Goal: Information Seeking & Learning: Learn about a topic

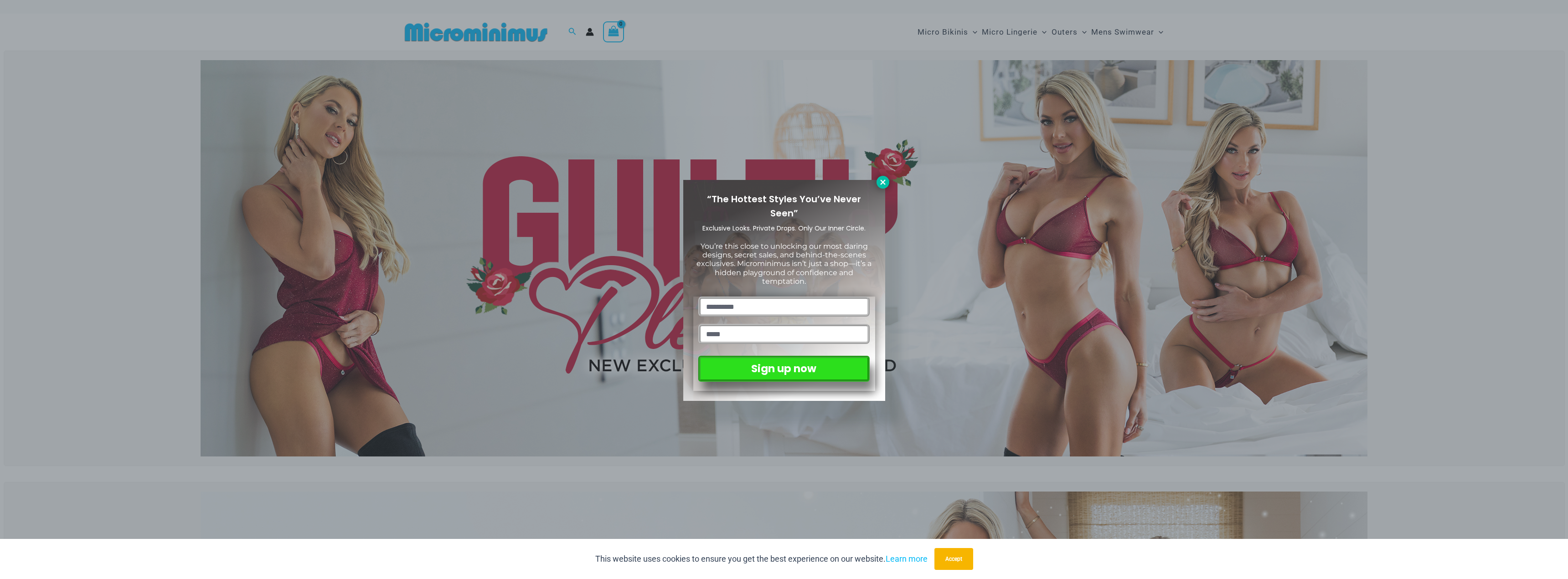
click at [887, 181] on icon at bounding box center [883, 182] width 8 height 8
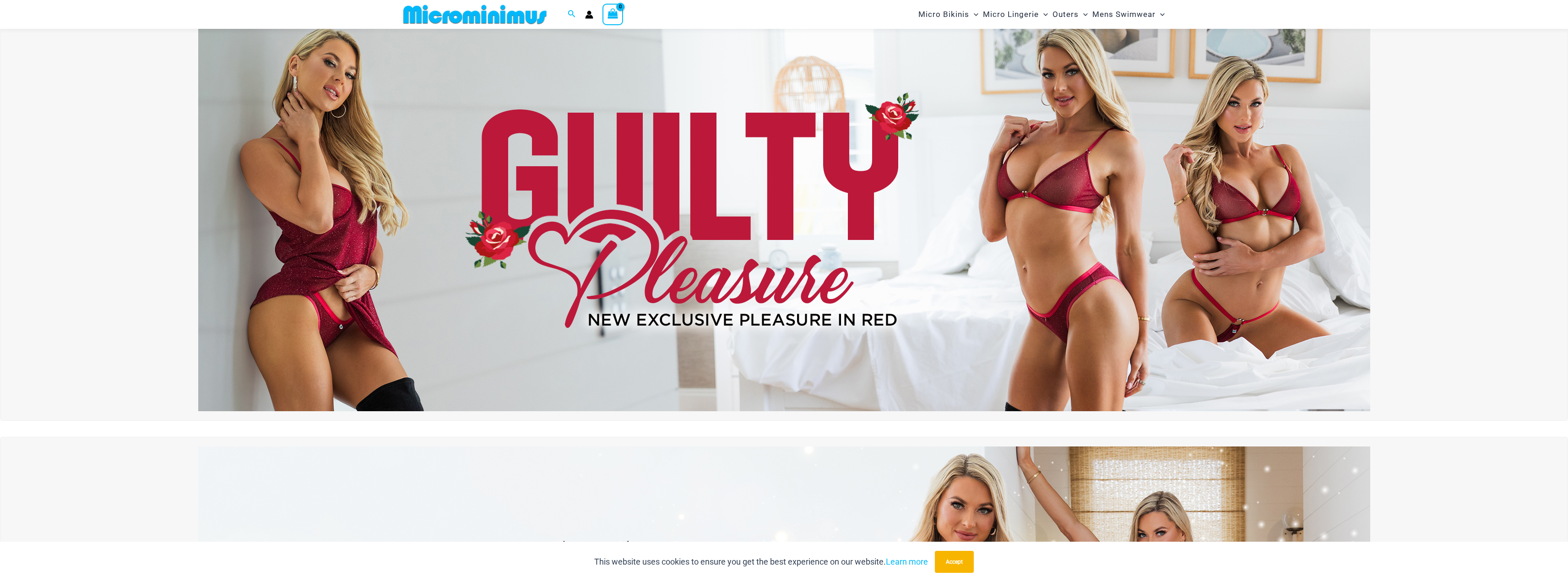
scroll to position [38, 0]
click at [908, 260] on img at bounding box center [784, 213] width 1172 height 398
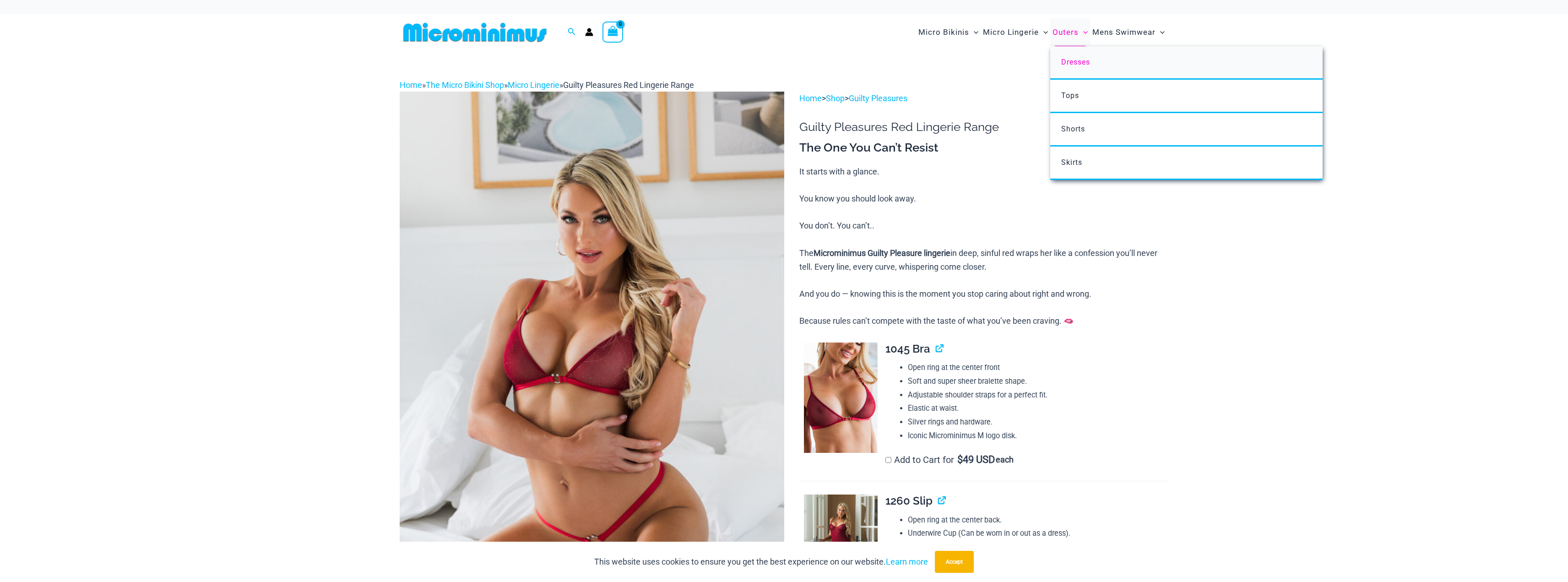
click at [1073, 61] on span "Dresses" at bounding box center [1075, 62] width 29 height 9
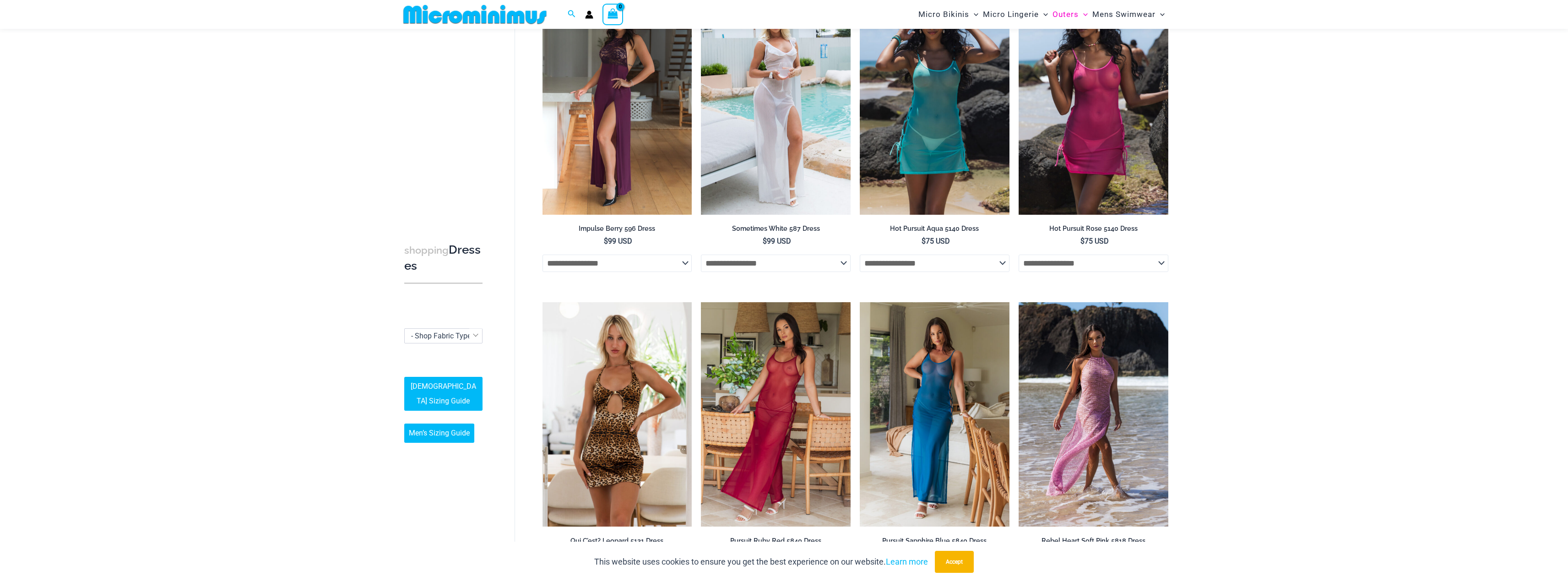
scroll to position [84, 0]
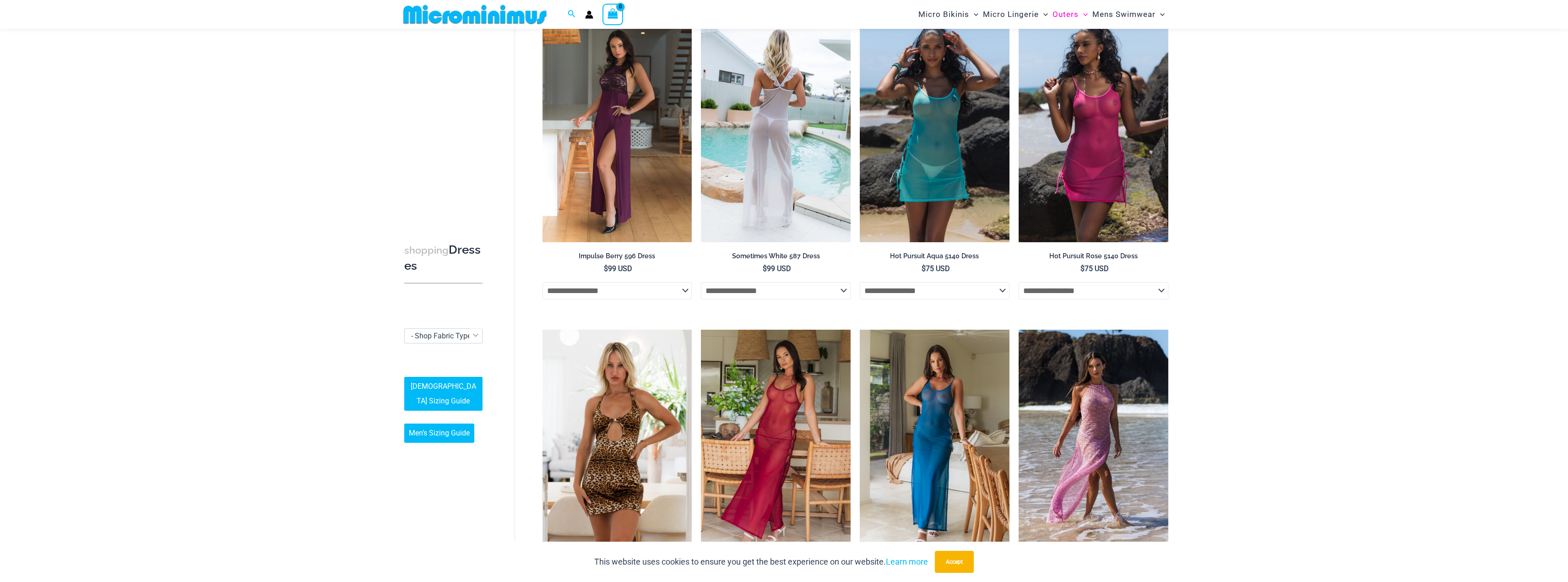
click at [788, 173] on img at bounding box center [775, 129] width 150 height 224
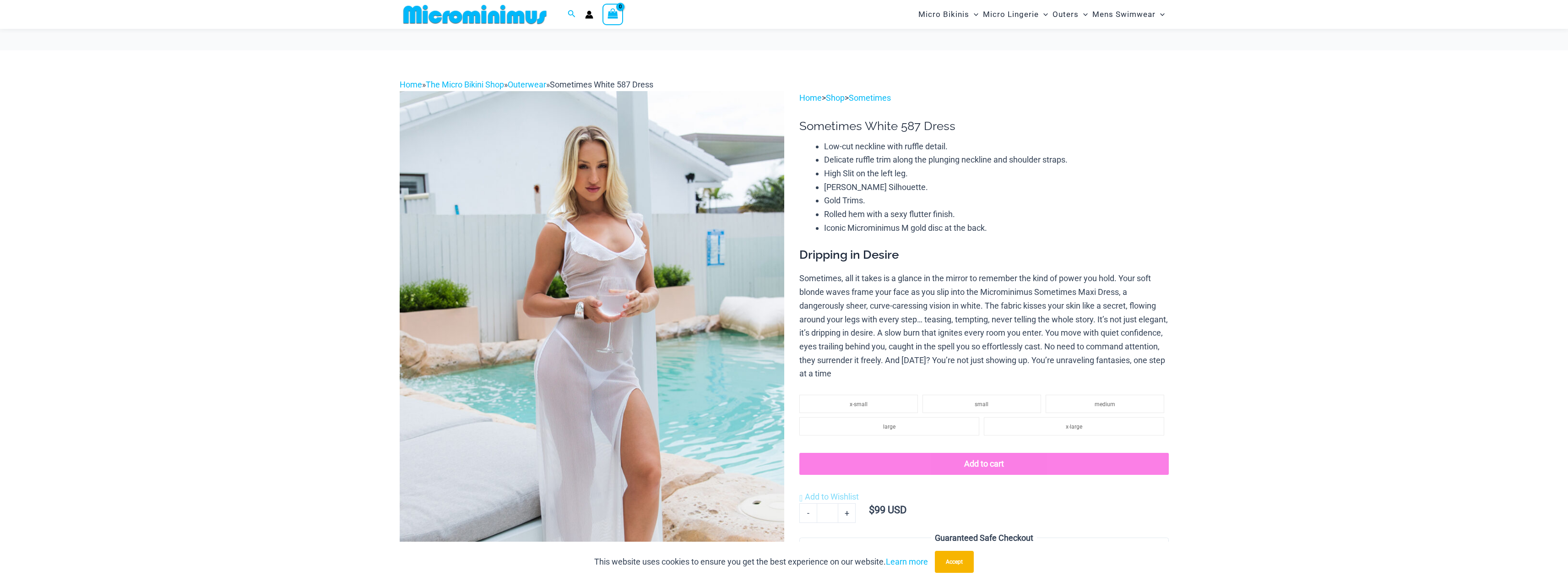
scroll to position [223, 0]
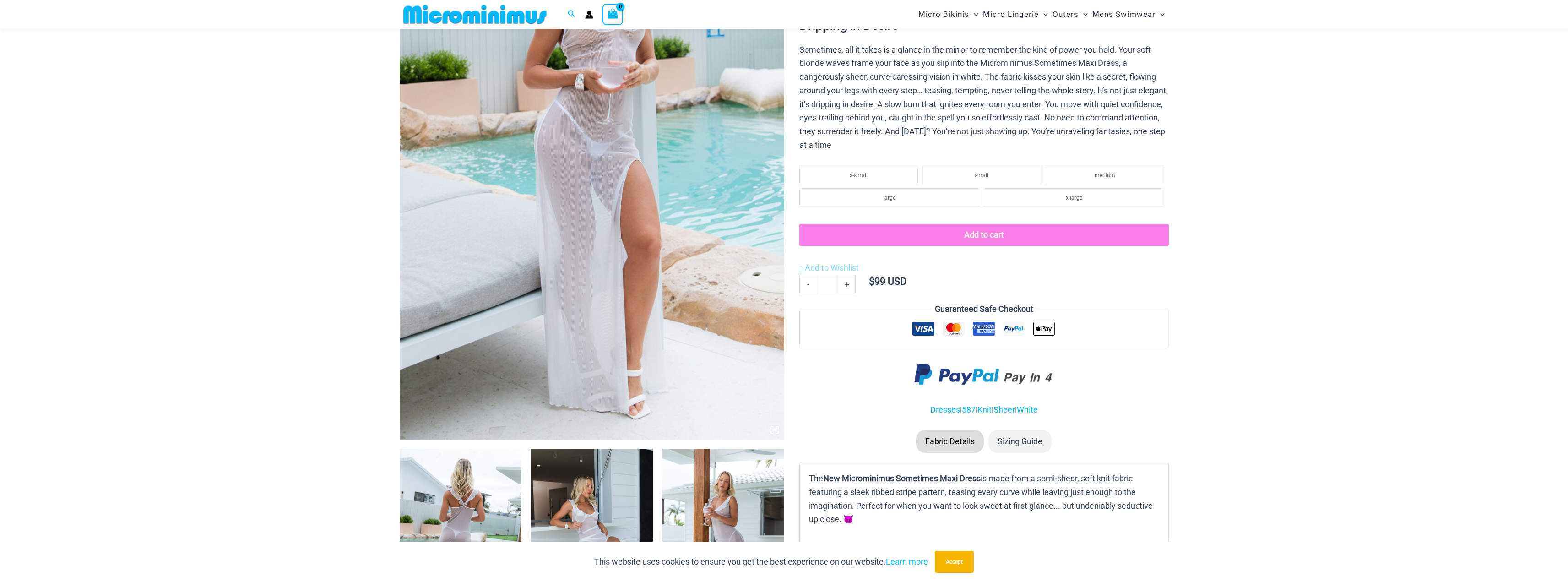
click at [583, 522] on img at bounding box center [592, 540] width 122 height 183
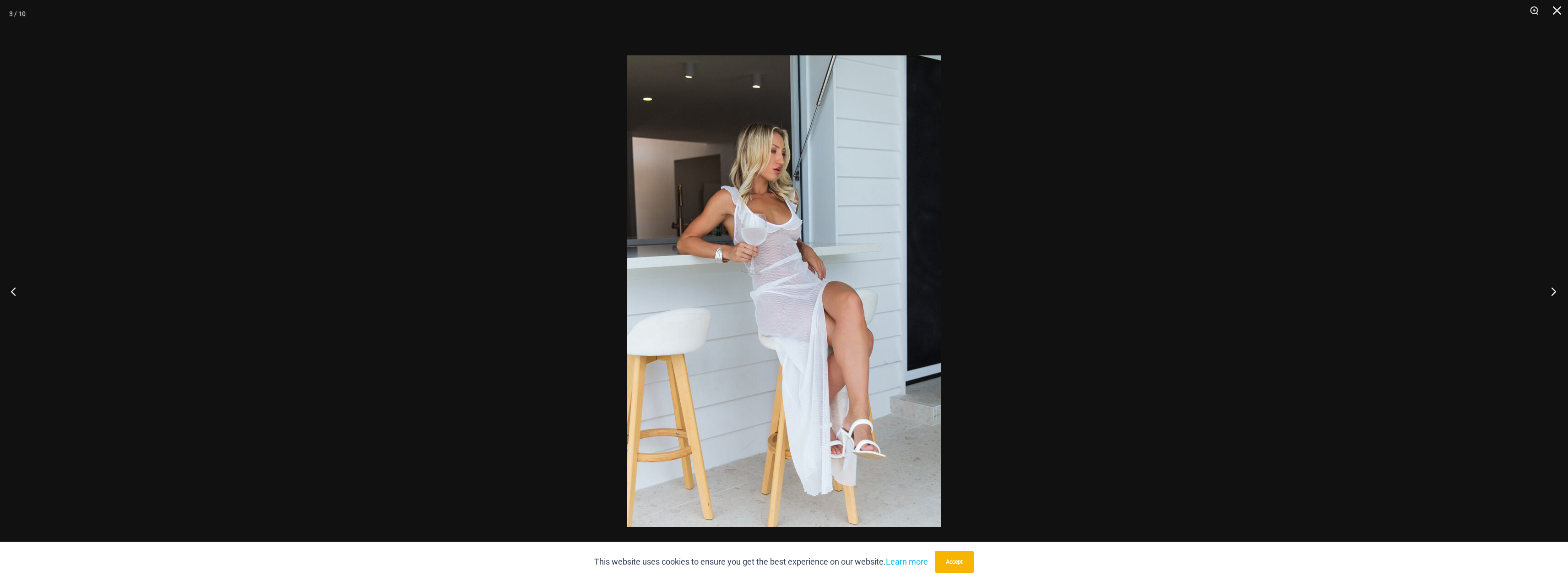
click at [1555, 295] on button "Next" at bounding box center [1551, 291] width 34 height 46
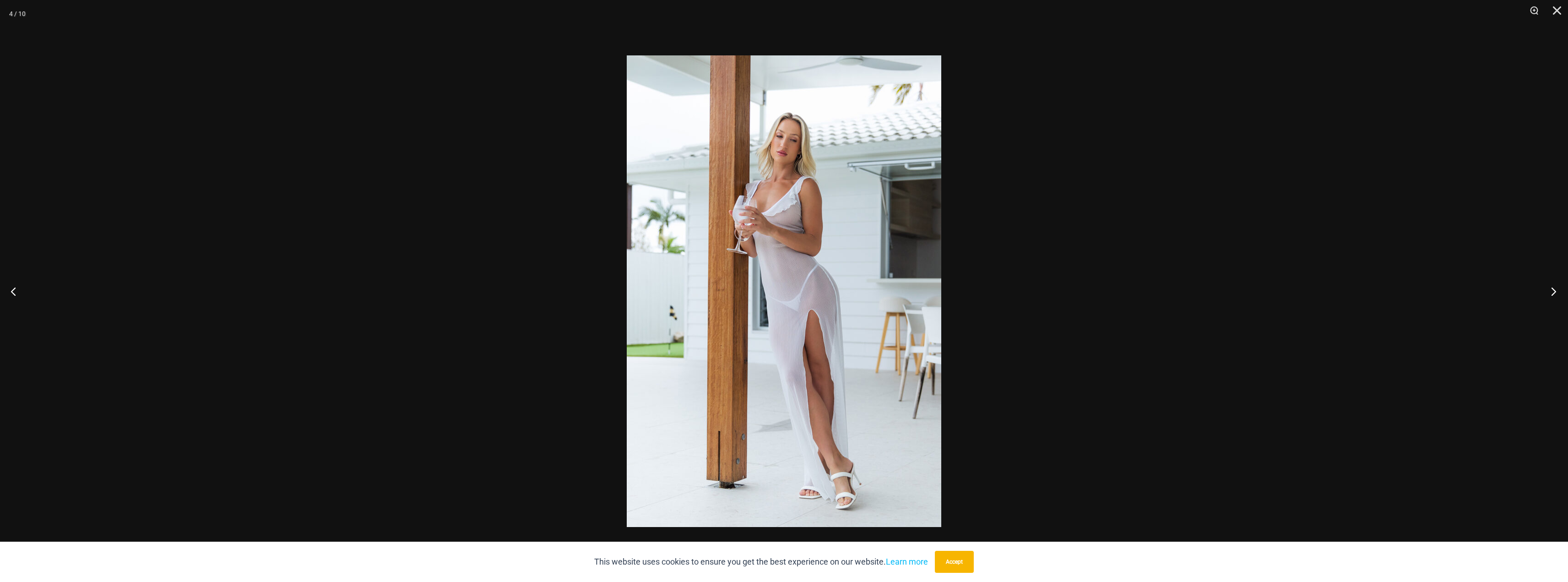
click at [1555, 295] on button "Next" at bounding box center [1551, 291] width 34 height 46
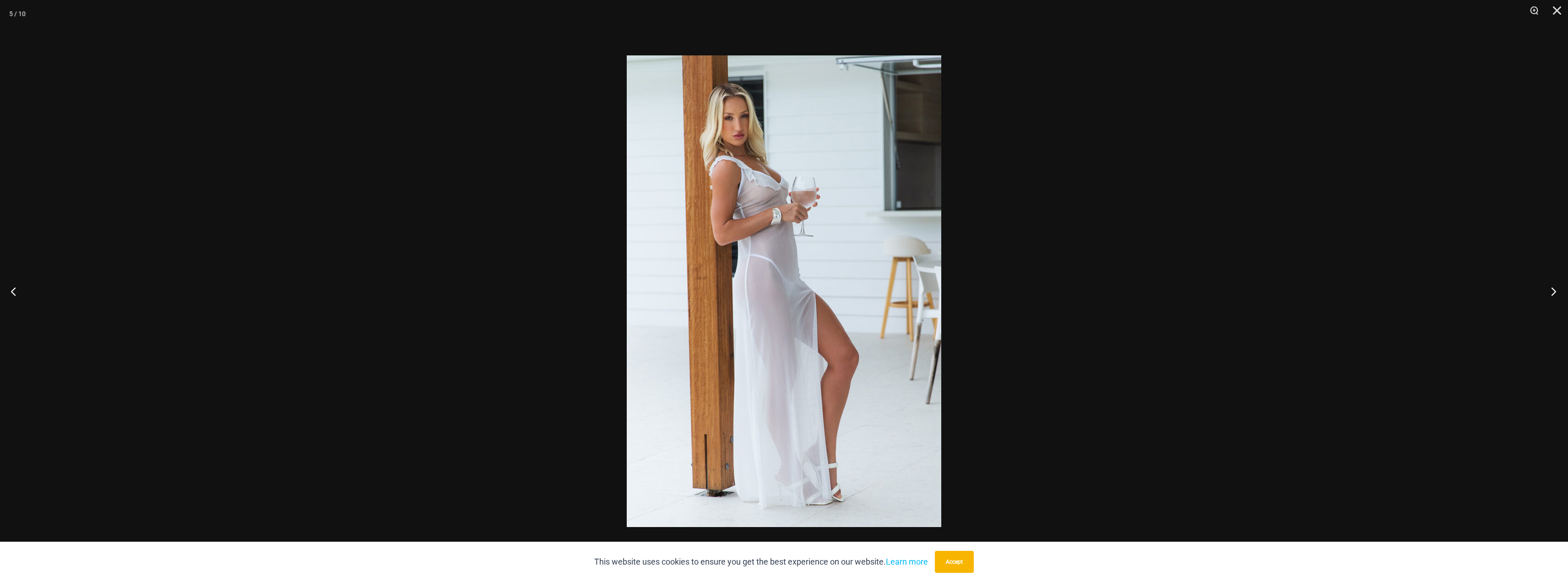
click at [1556, 295] on button "Next" at bounding box center [1551, 291] width 34 height 46
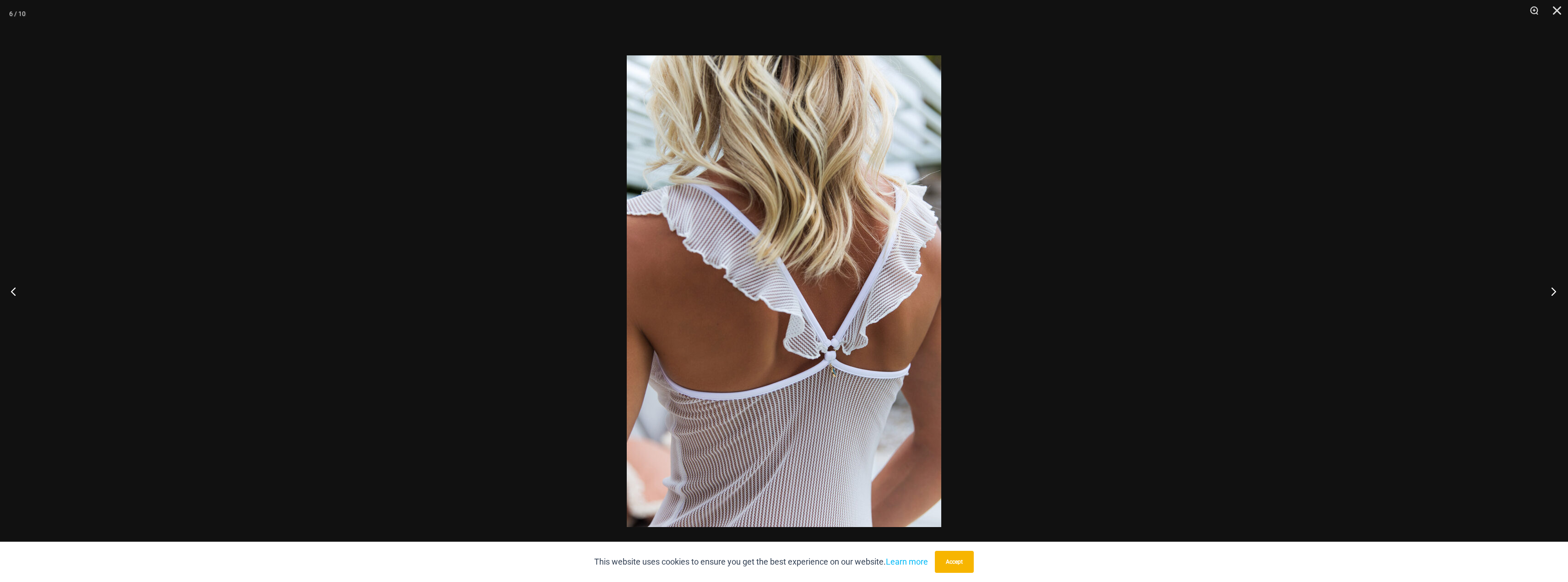
click at [1556, 295] on button "Next" at bounding box center [1551, 291] width 34 height 46
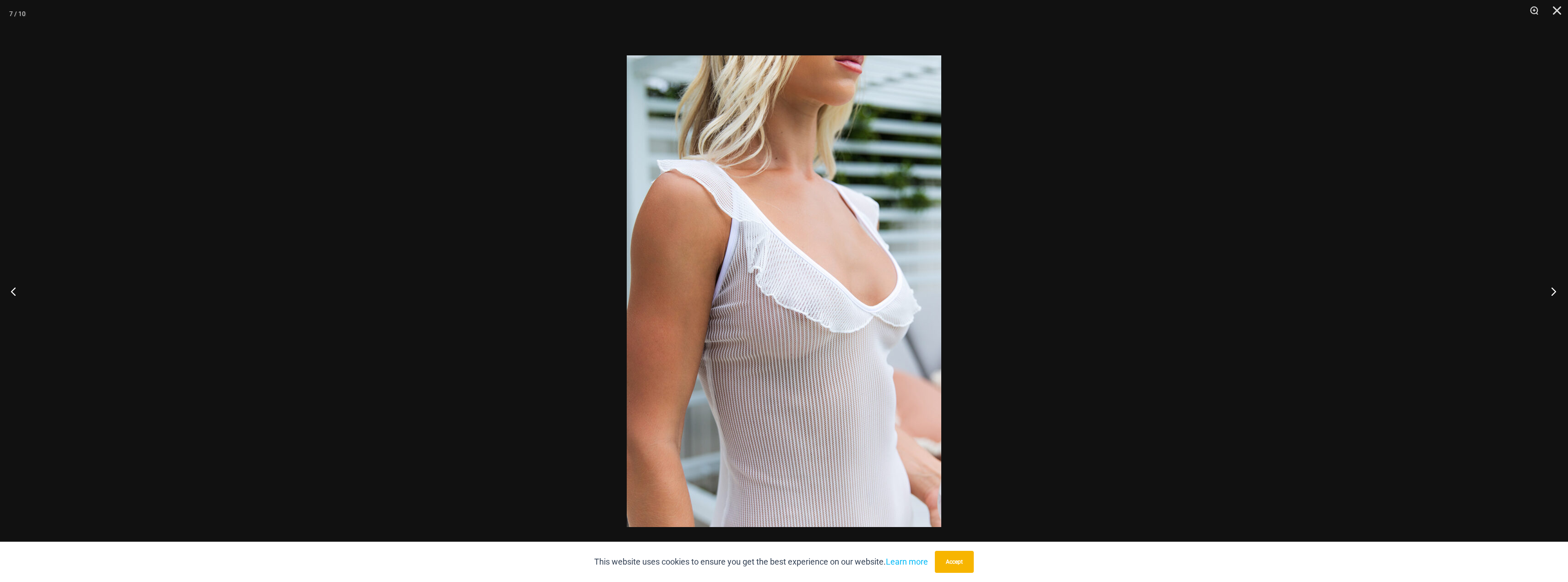
click at [1556, 295] on button "Next" at bounding box center [1551, 291] width 34 height 46
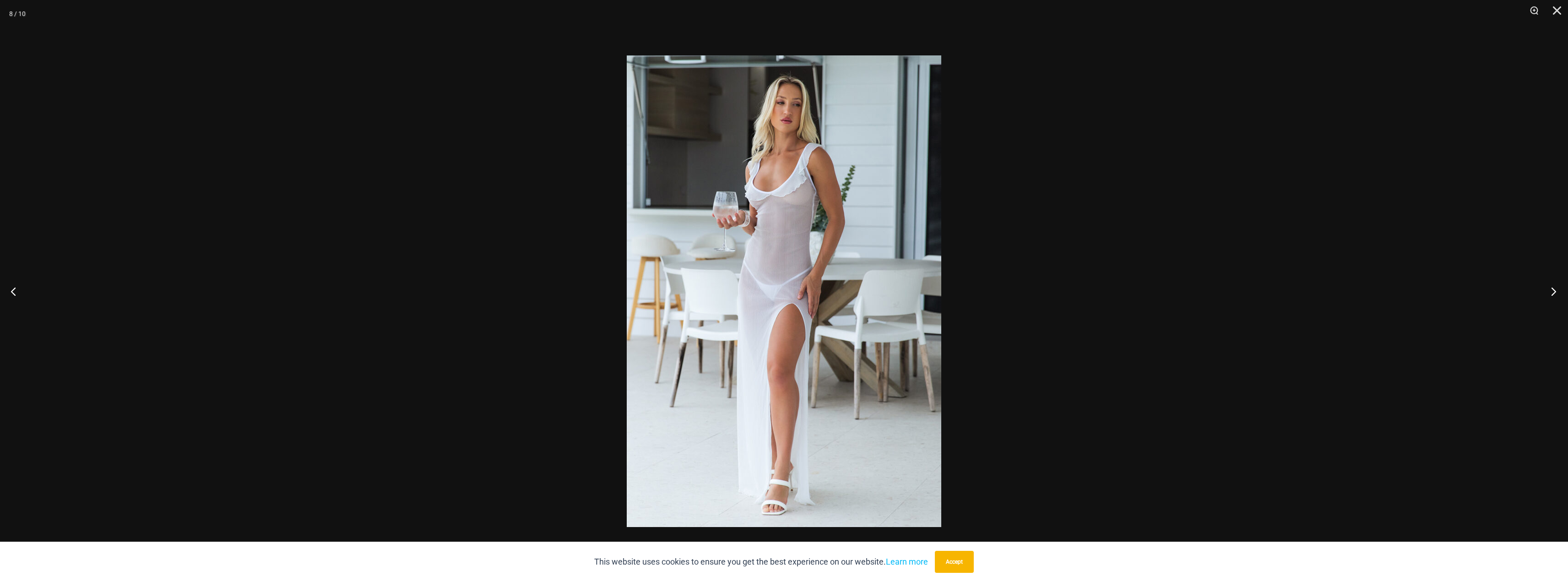
click at [1556, 295] on button "Next" at bounding box center [1551, 291] width 34 height 46
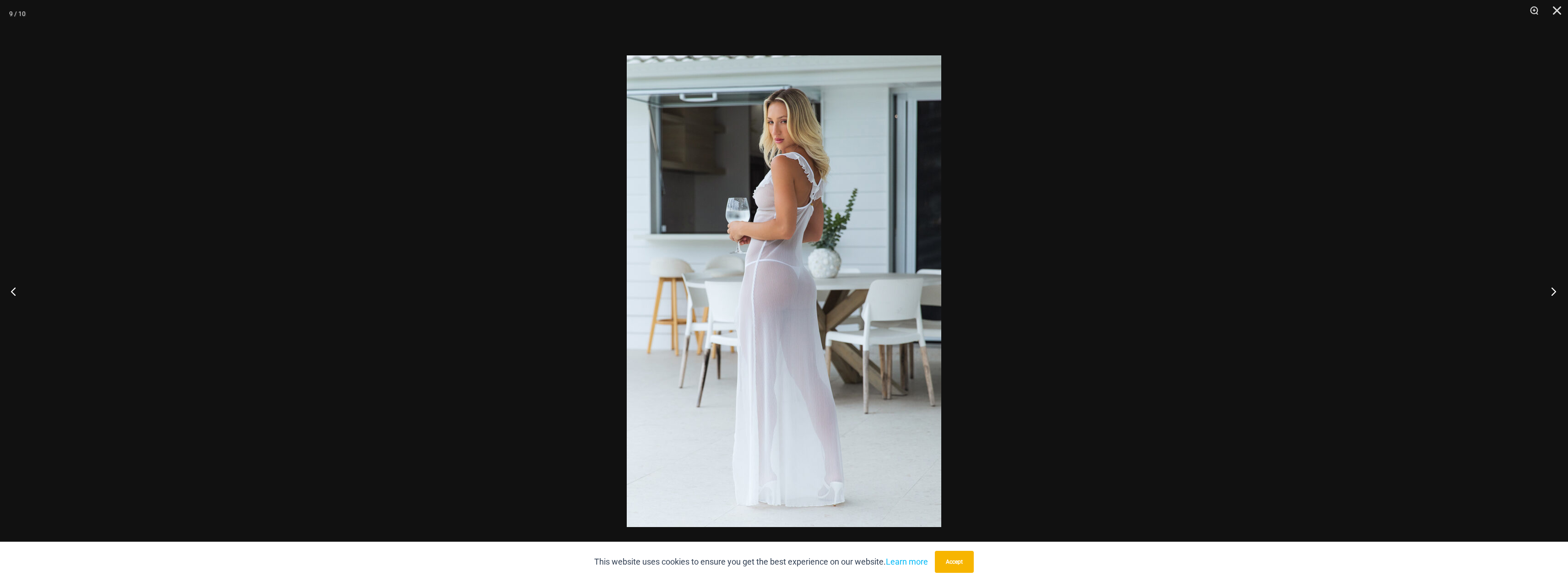
click at [1556, 295] on button "Next" at bounding box center [1551, 291] width 34 height 46
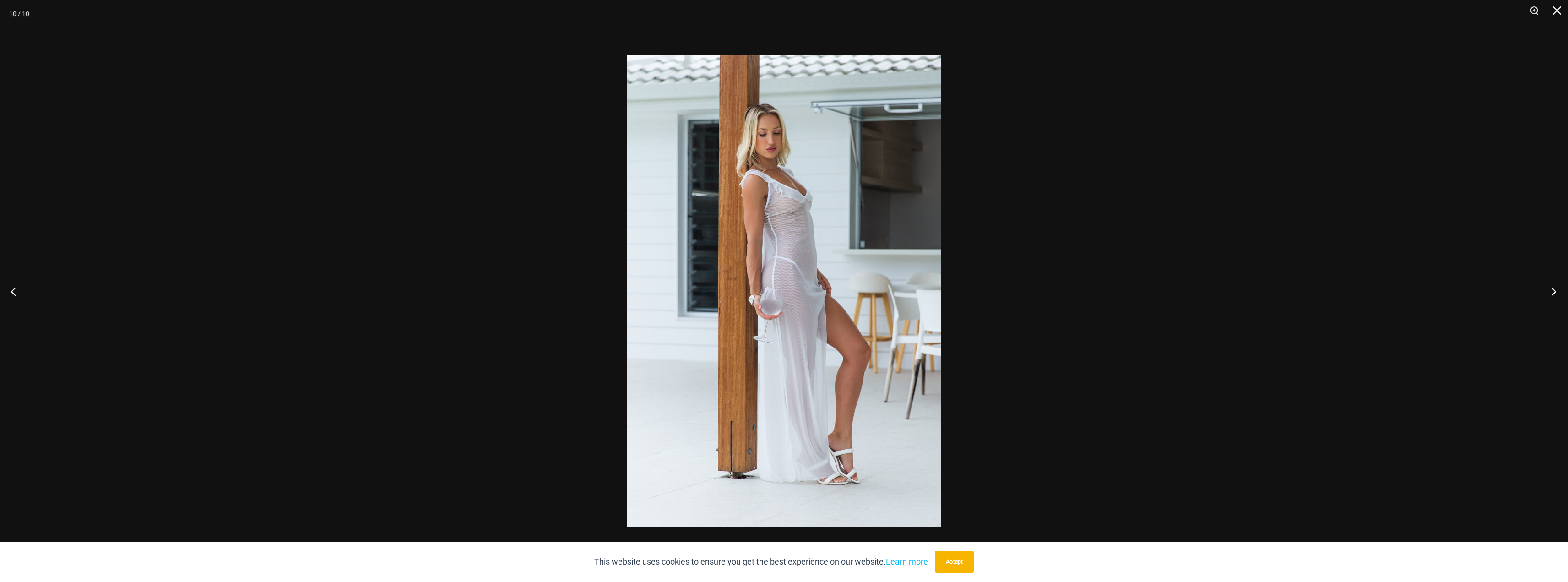
click at [1556, 295] on button "Next" at bounding box center [1551, 291] width 34 height 46
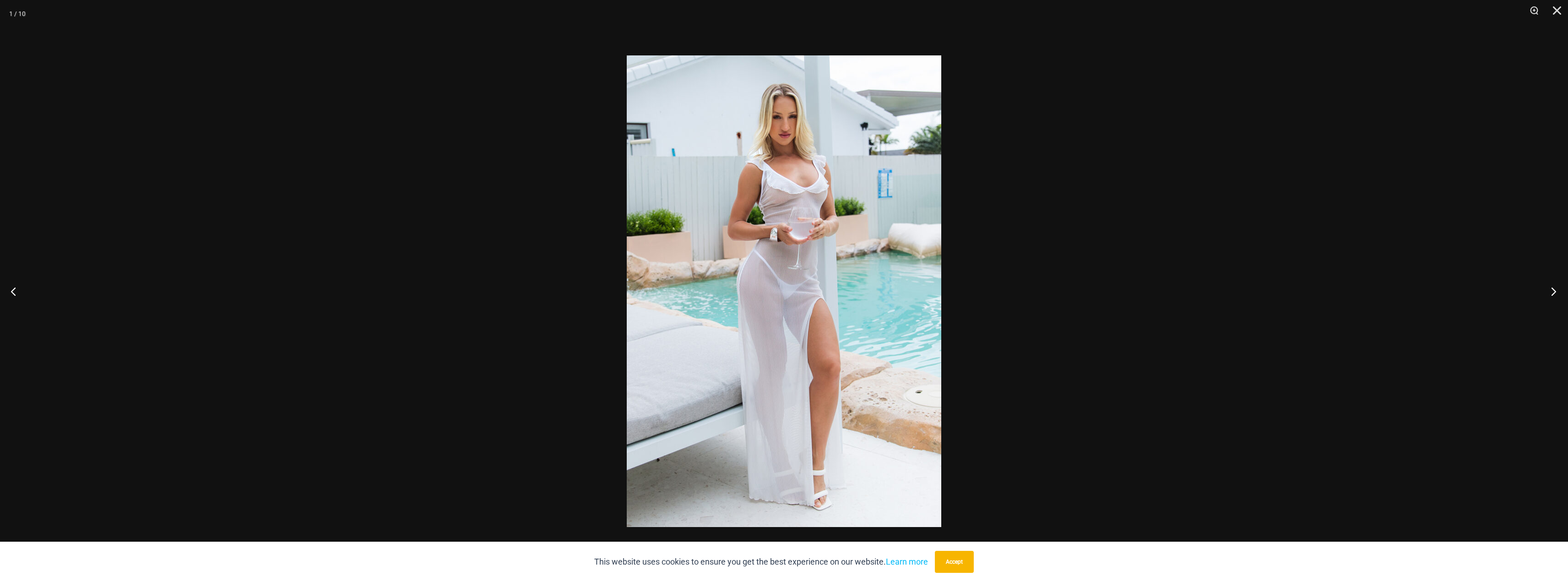
click at [1556, 295] on button "Next" at bounding box center [1551, 291] width 34 height 46
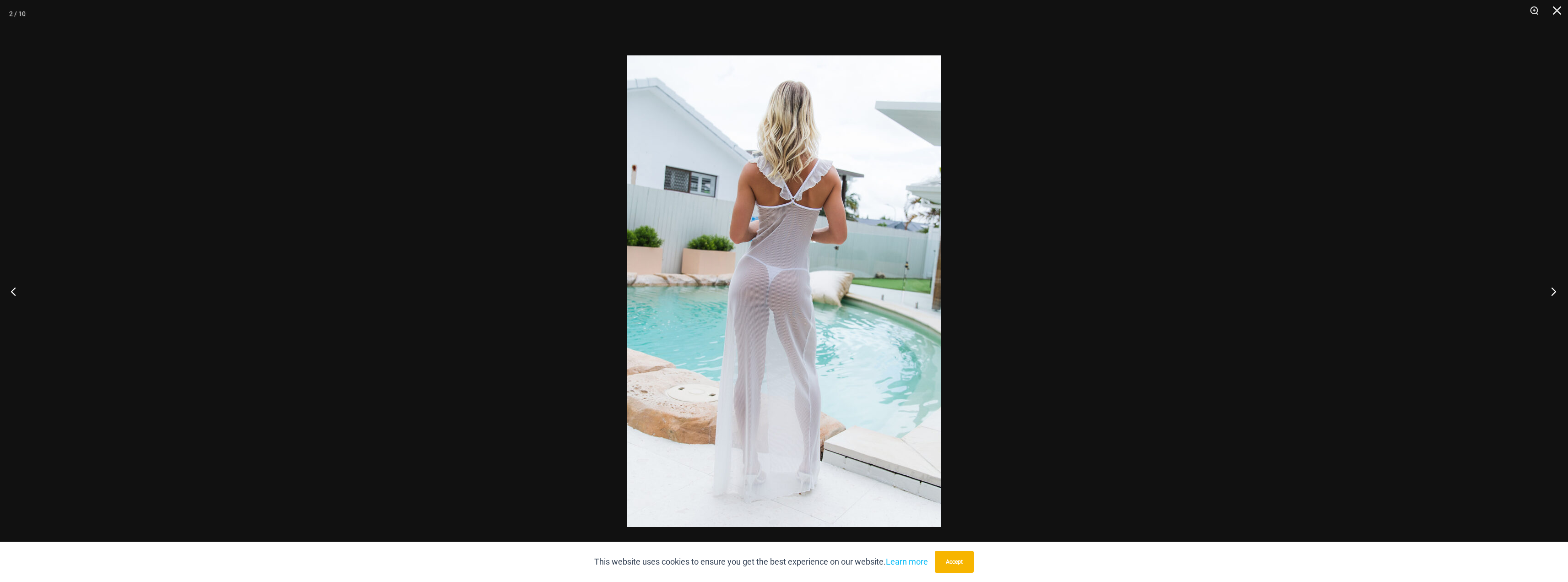
click at [1555, 297] on button "Next" at bounding box center [1551, 291] width 34 height 46
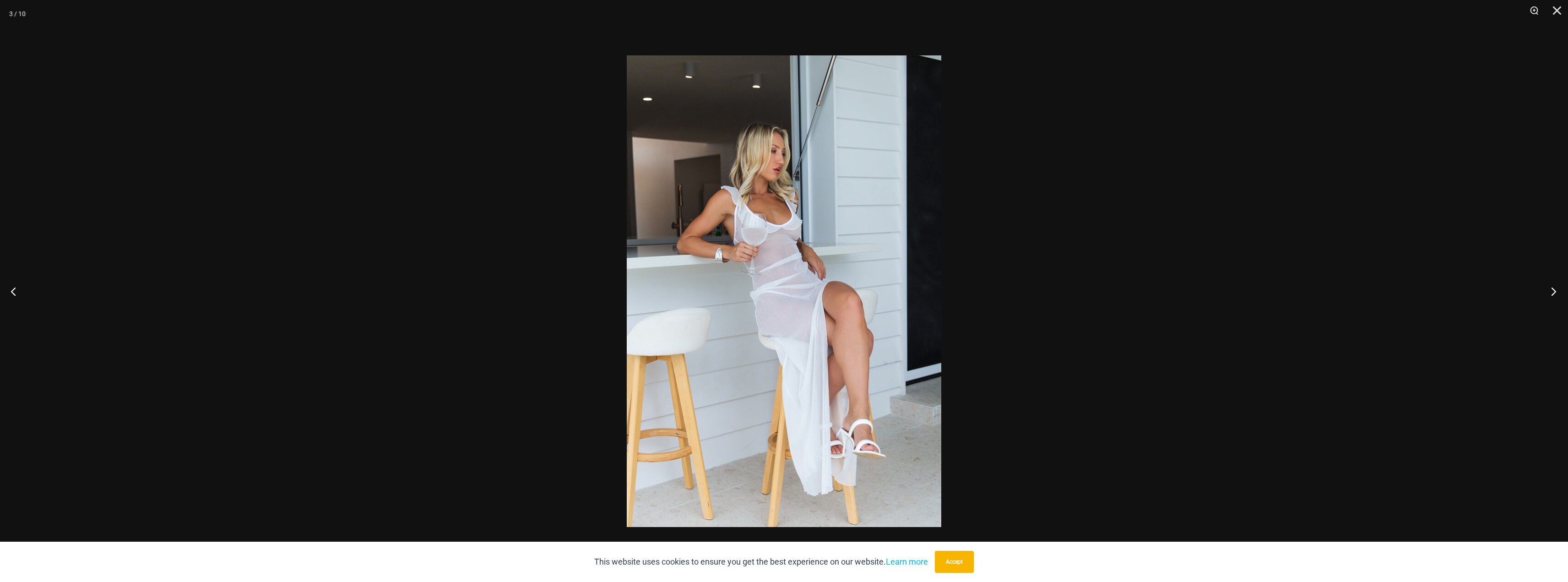
click at [1555, 297] on button "Next" at bounding box center [1551, 291] width 34 height 46
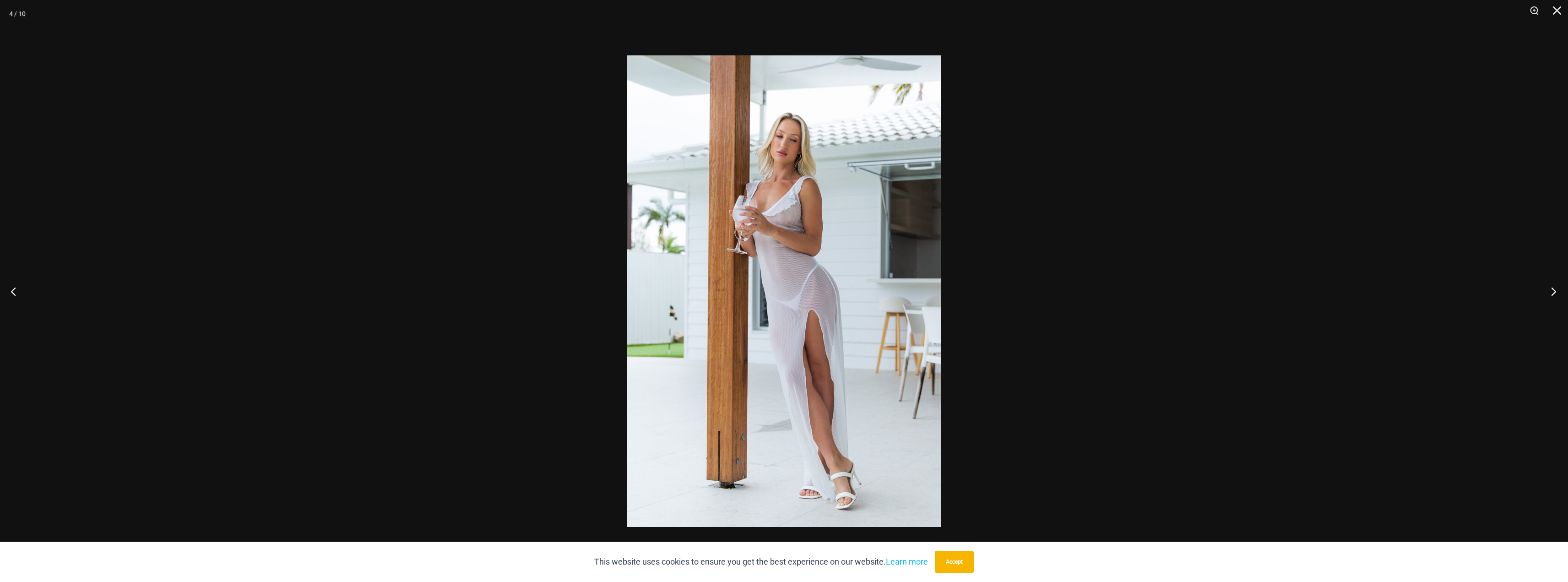
click at [1555, 297] on button "Next" at bounding box center [1551, 291] width 34 height 46
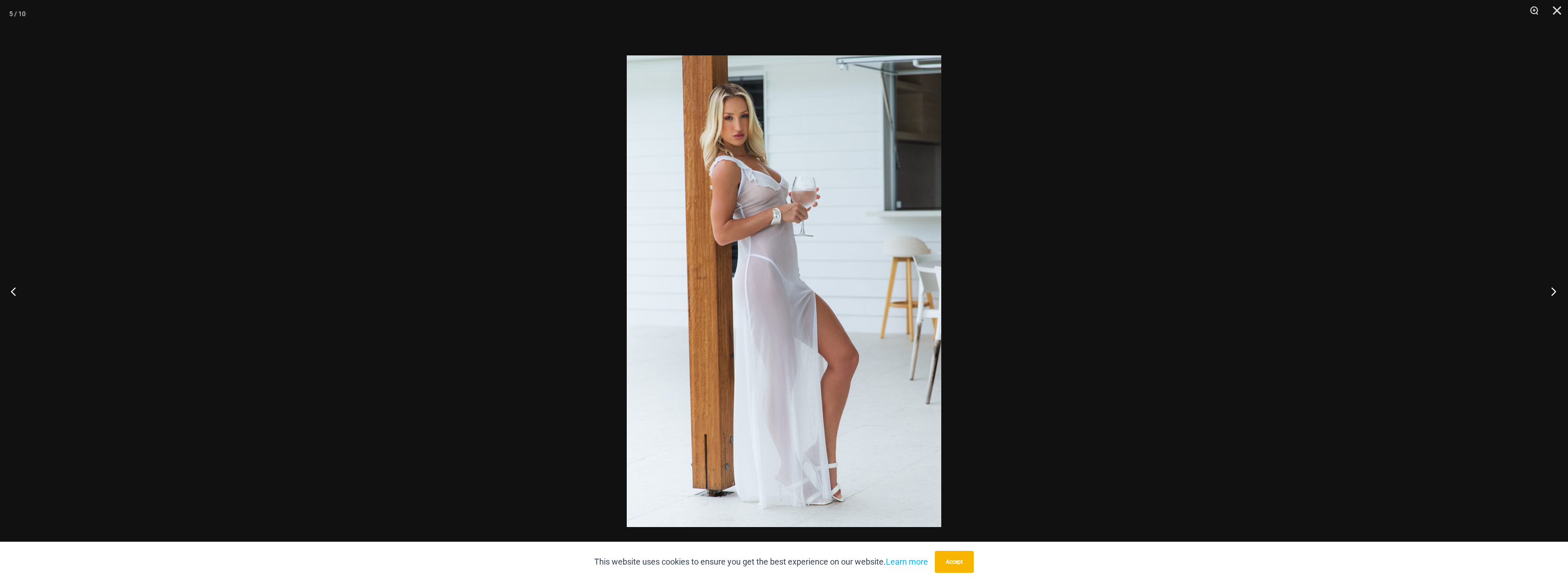
click at [1555, 297] on button "Next" at bounding box center [1551, 291] width 34 height 46
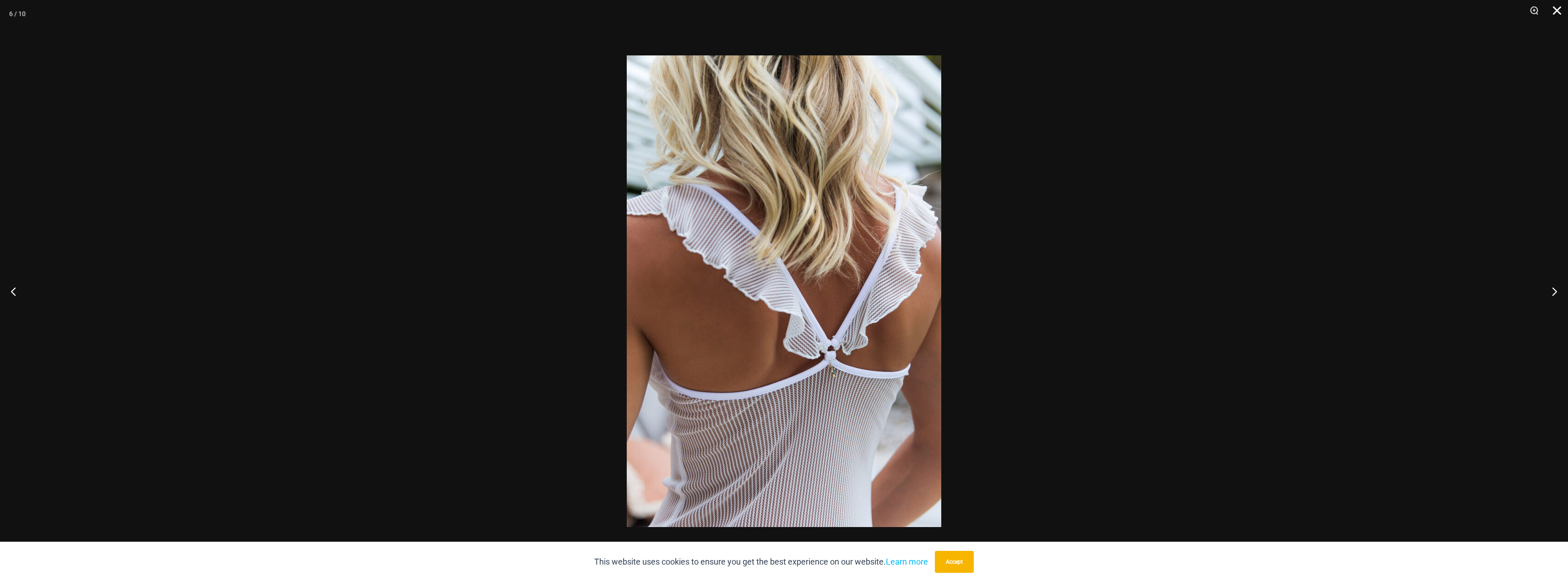
click at [1559, 12] on button "Close" at bounding box center [1554, 14] width 23 height 27
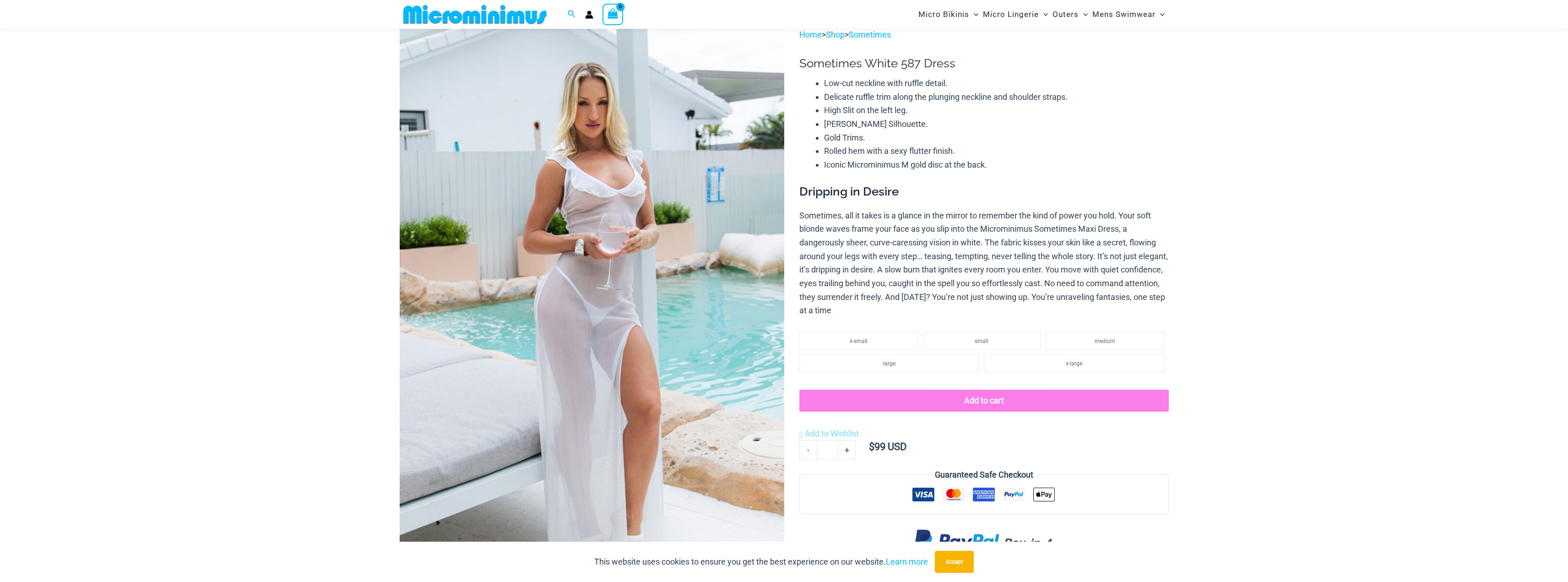
scroll to position [0, 0]
